Goal: Task Accomplishment & Management: Use online tool/utility

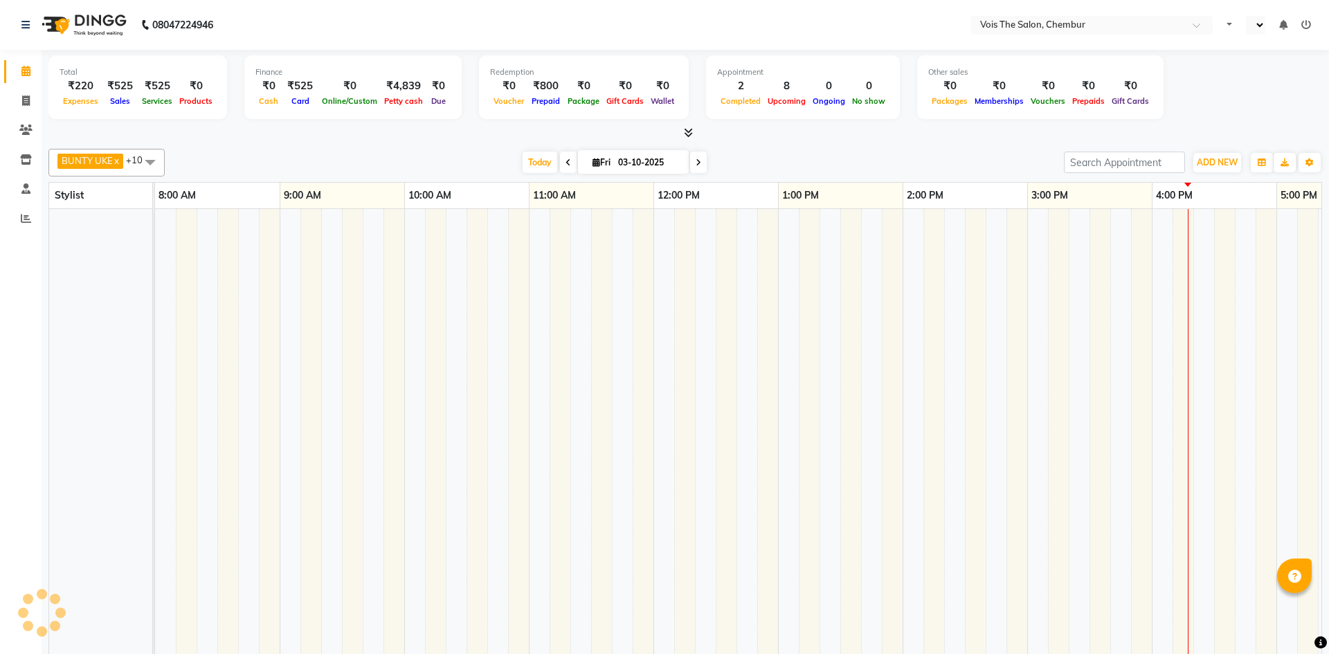
select select "en"
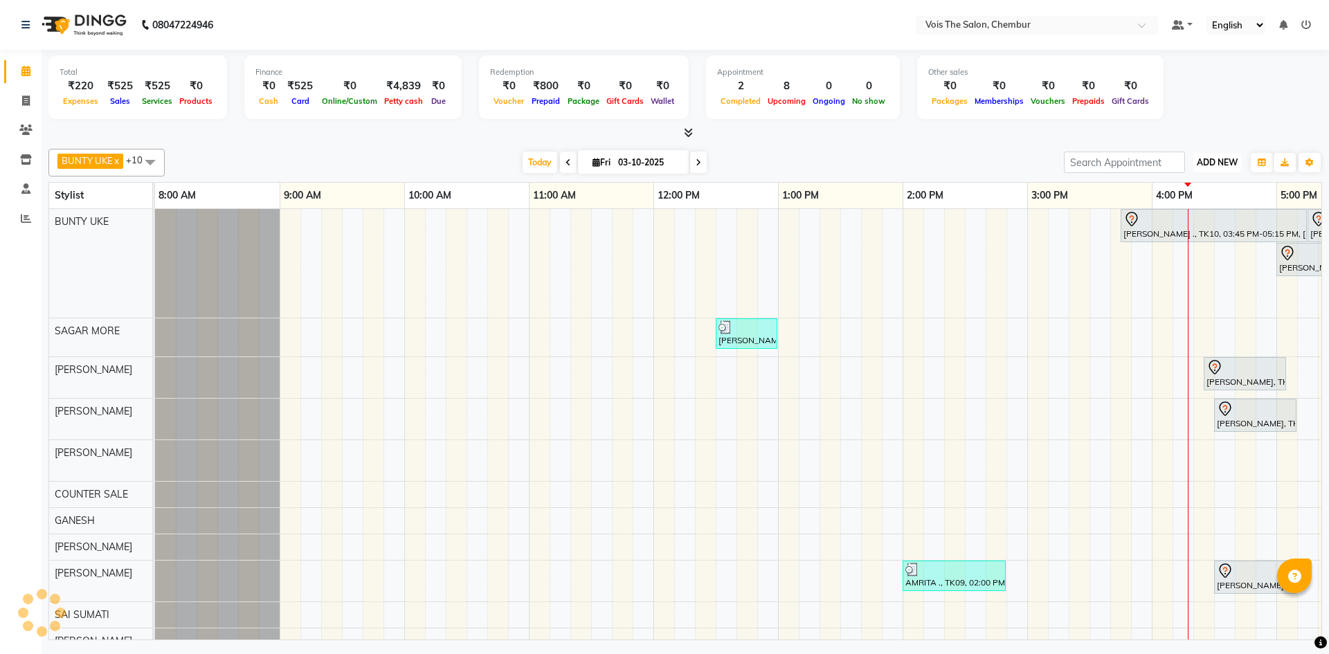
click at [1221, 168] on button "ADD NEW Toggle Dropdown" at bounding box center [1218, 162] width 48 height 19
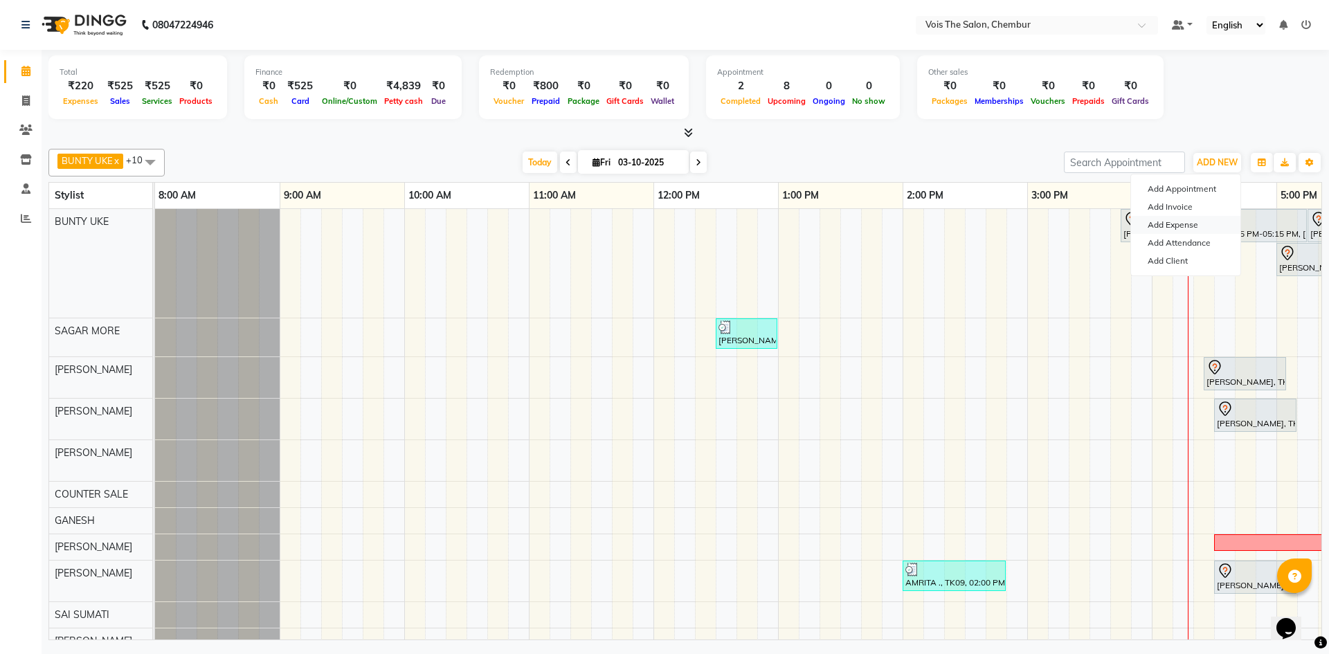
click at [1192, 230] on link "Add Expense" at bounding box center [1185, 225] width 109 height 18
select select "1"
select select "7393"
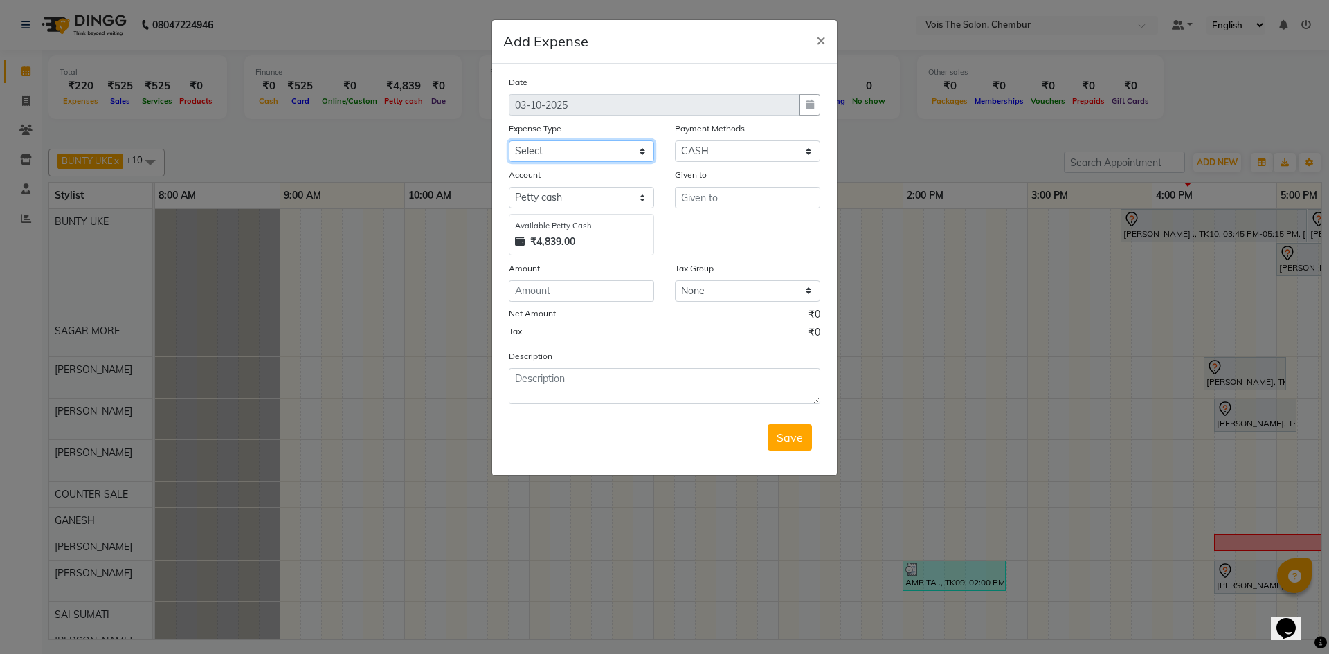
click at [642, 156] on select "Select Advance Salary Bank charges Car maintenance Cash transfer to bank Cash t…" at bounding box center [581, 151] width 145 height 21
select select "22314"
click at [509, 141] on select "Select Advance Salary Bank charges Car maintenance Cash transfer to bank Cash t…" at bounding box center [581, 151] width 145 height 21
click at [708, 197] on input "text" at bounding box center [747, 197] width 145 height 21
type input "MILK MAN"
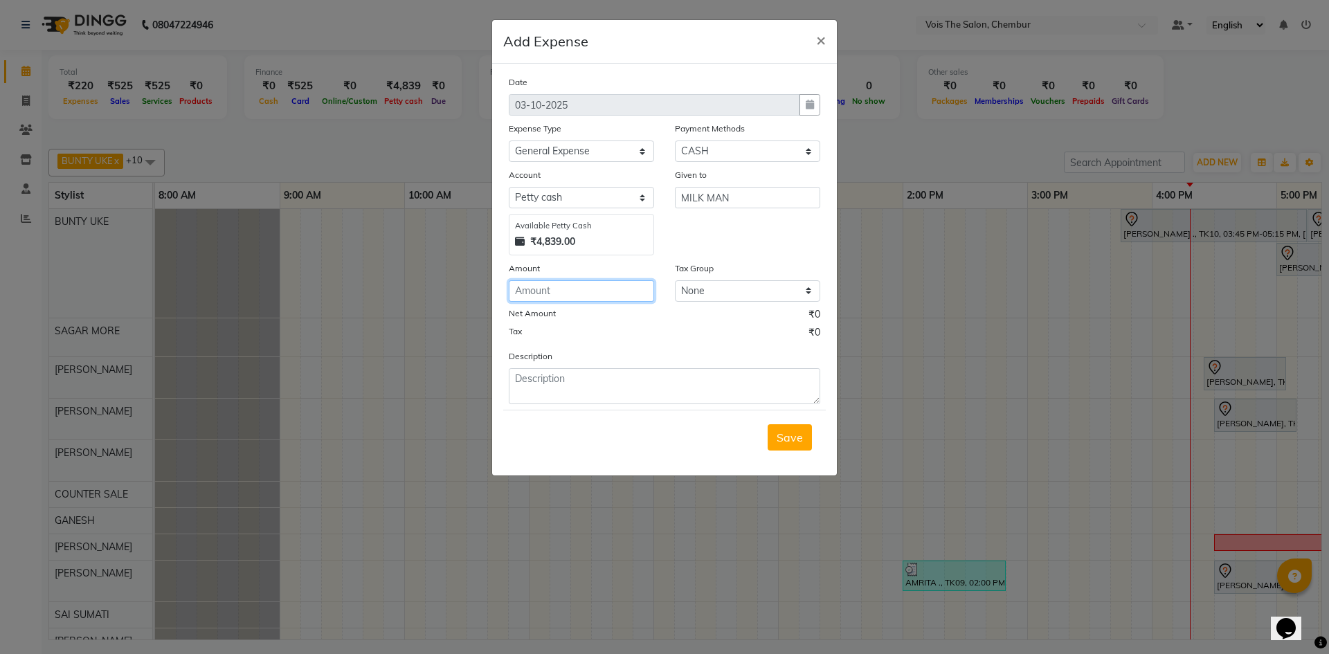
click at [614, 293] on input "number" at bounding box center [581, 290] width 145 height 21
type input "1500"
click at [595, 376] on textarea at bounding box center [665, 386] width 312 height 36
type textarea "MILK FOR STAFF AND CLIENT"
click at [797, 433] on span "Save" at bounding box center [790, 438] width 26 height 14
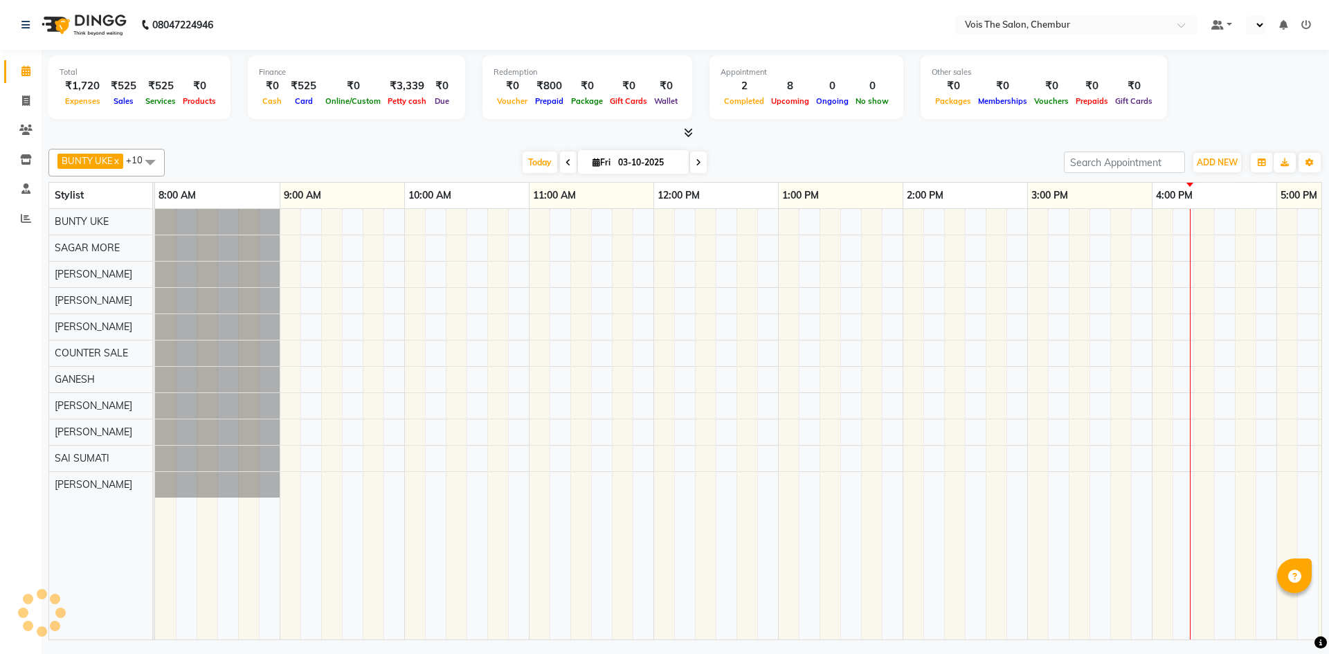
select select "en"
